Goal: Transaction & Acquisition: Download file/media

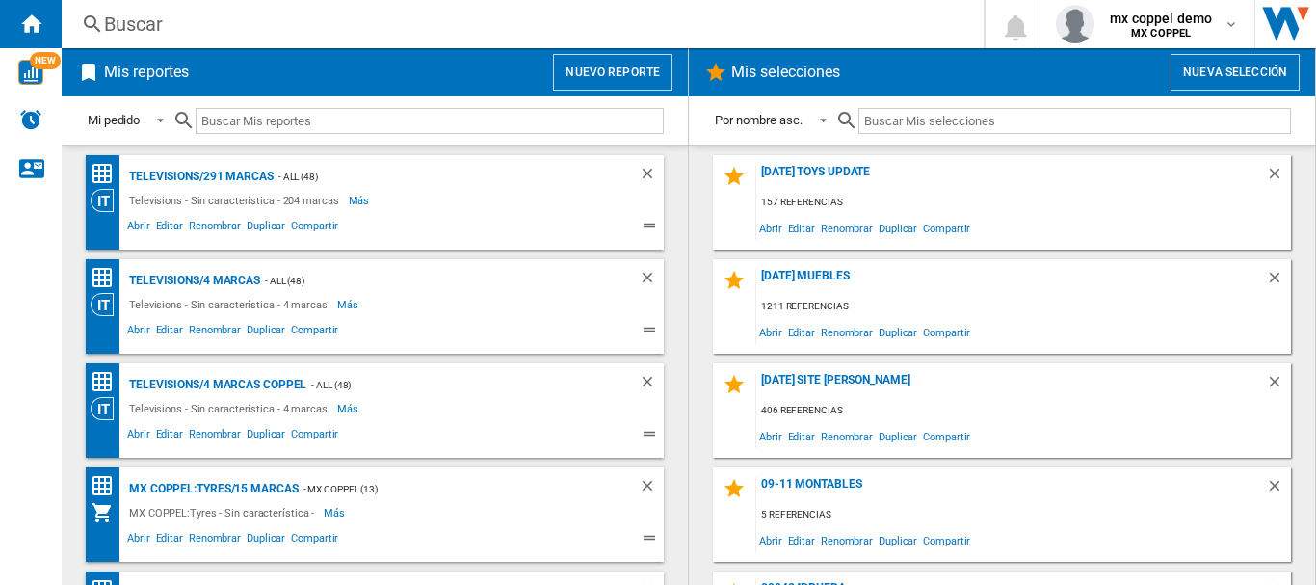
click at [572, 77] on button "Nuevo reporte" at bounding box center [612, 72] width 119 height 37
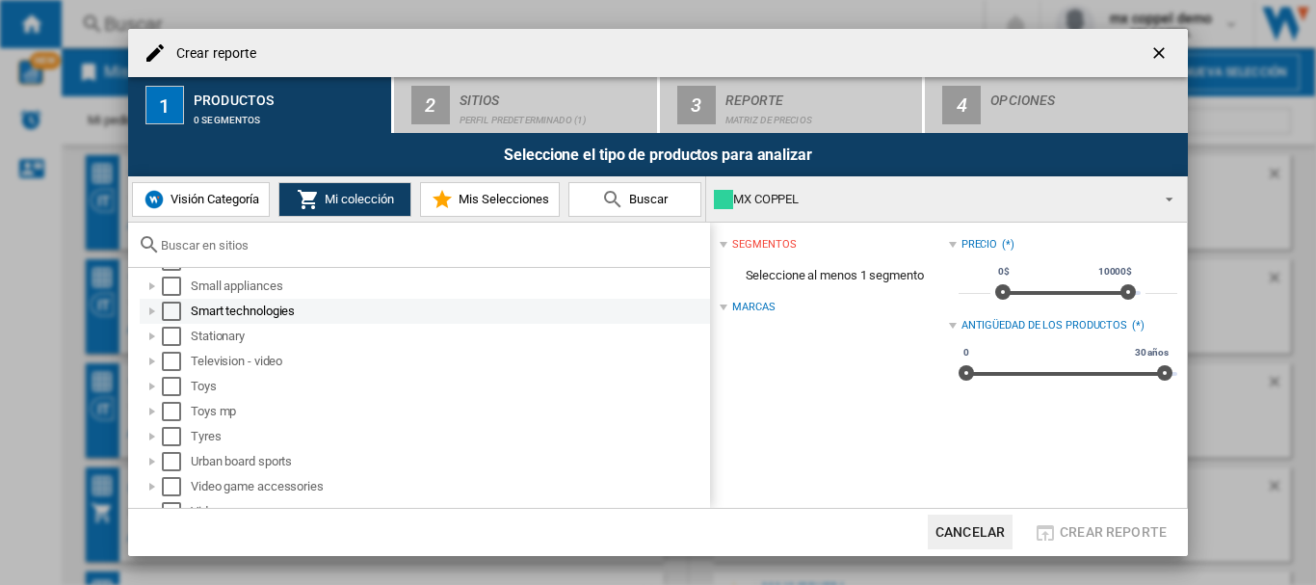
scroll to position [1197, 0]
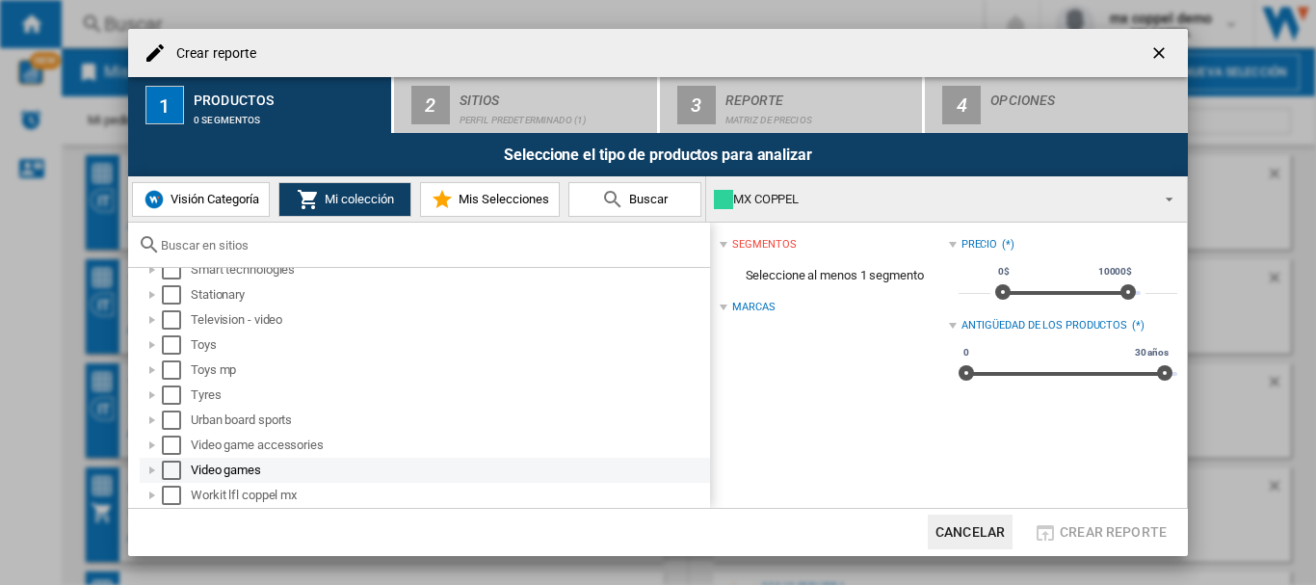
click at [172, 470] on div "Select" at bounding box center [171, 469] width 19 height 19
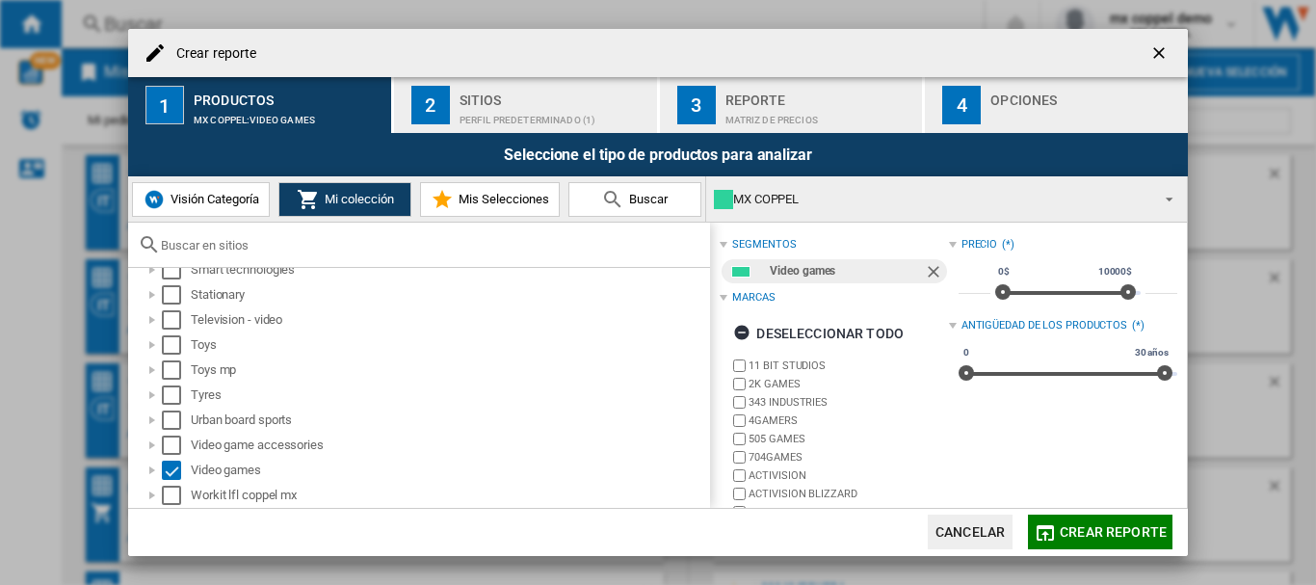
click at [492, 103] on div "Sitios" at bounding box center [554, 95] width 190 height 20
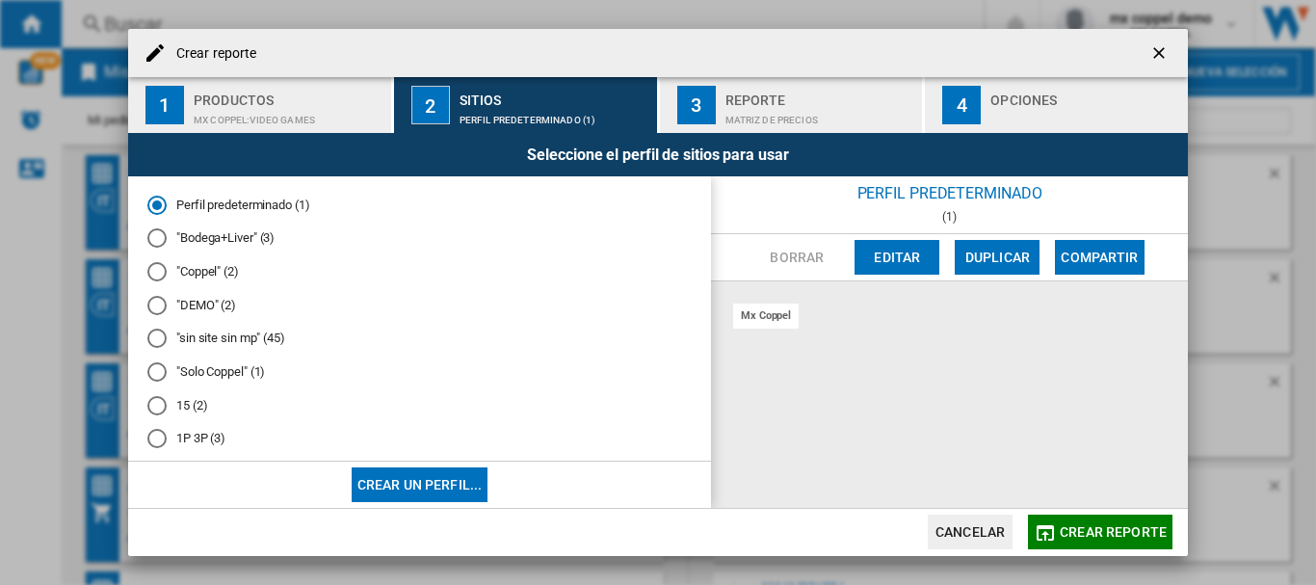
click at [195, 374] on md-radio-button ""Solo Coppel" (1)" at bounding box center [419, 372] width 544 height 18
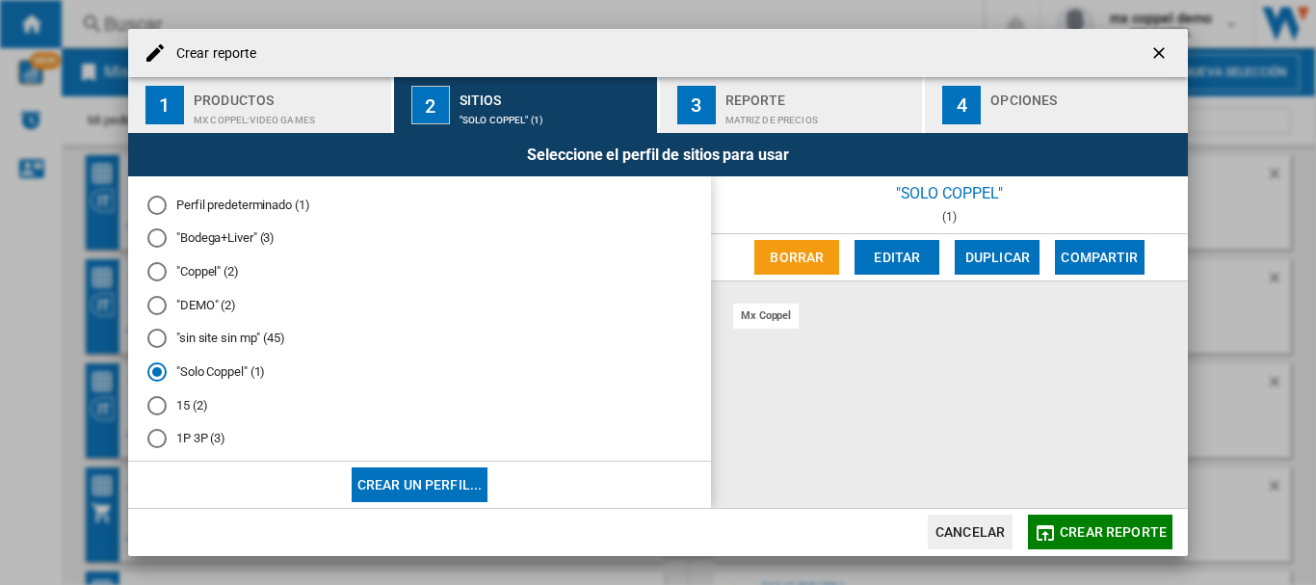
click at [1077, 537] on span "Crear reporte" at bounding box center [1113, 531] width 107 height 15
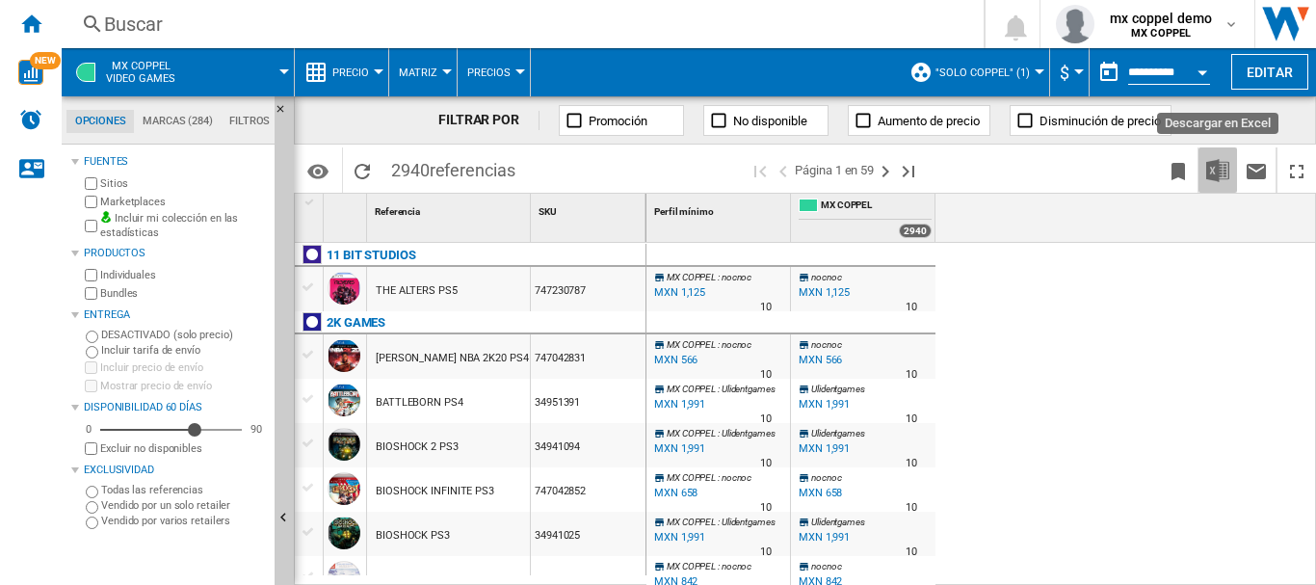
click at [1213, 175] on img "Descargar en Excel" at bounding box center [1217, 170] width 23 height 23
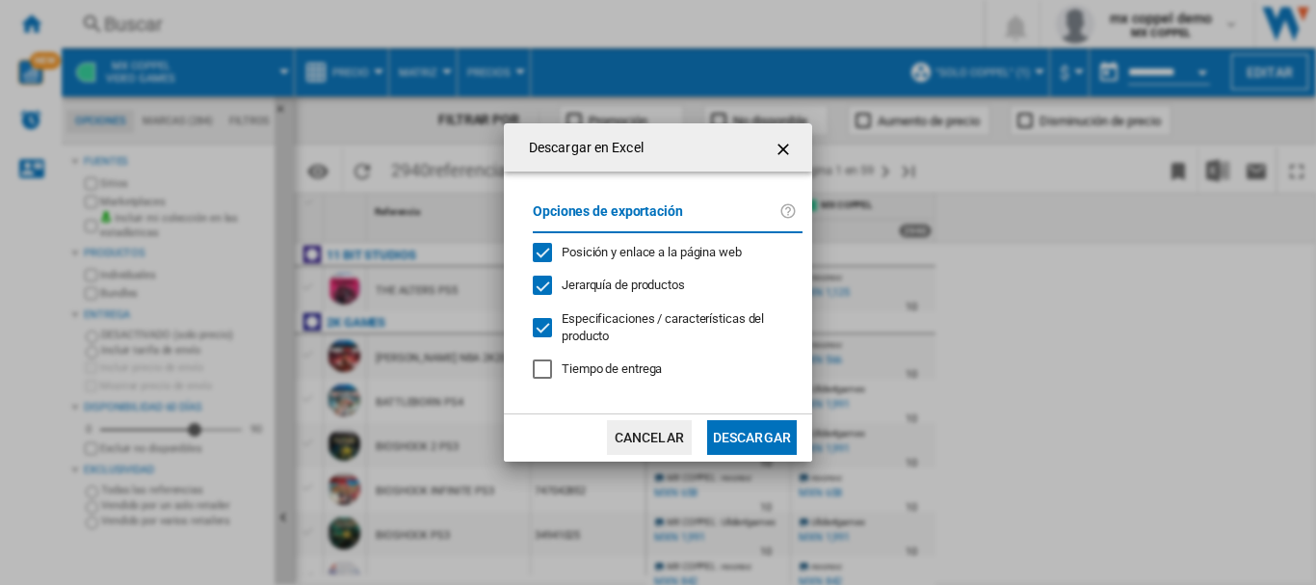
click at [733, 436] on button "Descargar" at bounding box center [752, 437] width 90 height 35
